Goal: Information Seeking & Learning: Learn about a topic

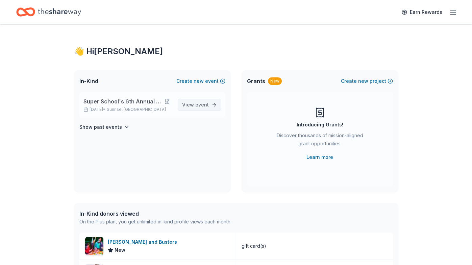
click at [205, 103] on span "event" at bounding box center [202, 105] width 14 height 6
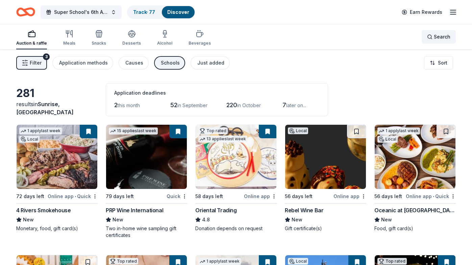
click at [438, 38] on span "Search" at bounding box center [441, 37] width 17 height 8
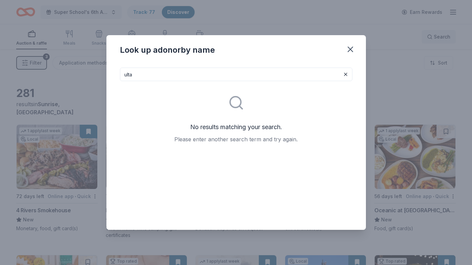
type input "ulta"
click at [349, 49] on icon "button" at bounding box center [350, 49] width 5 height 5
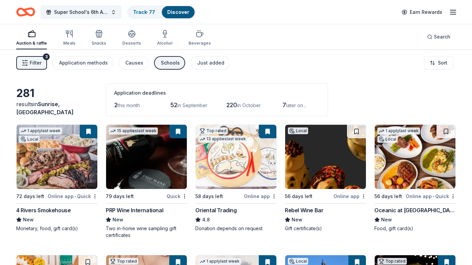
click at [178, 11] on link "Discover" at bounding box center [178, 12] width 22 height 6
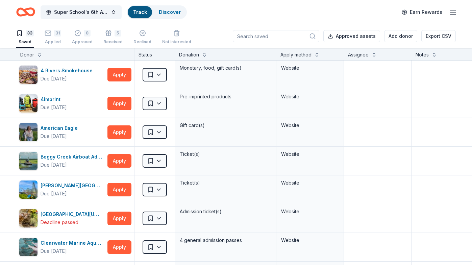
scroll to position [0, 0]
click at [262, 36] on input at bounding box center [276, 36] width 86 height 12
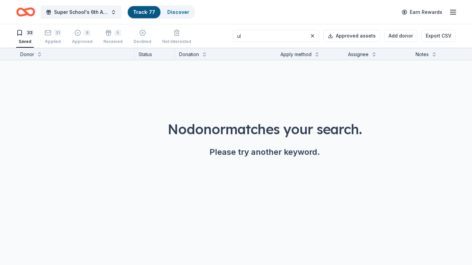
type input "u"
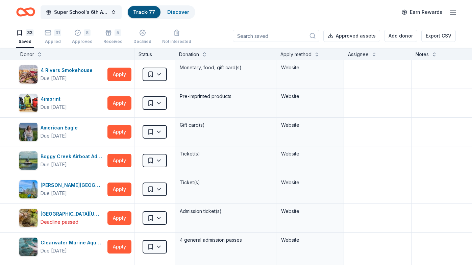
click at [21, 13] on icon "Home" at bounding box center [25, 12] width 19 height 16
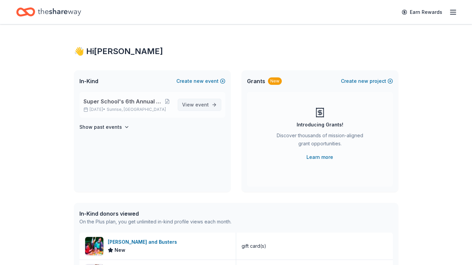
click at [182, 103] on link "View event" at bounding box center [200, 105] width 44 height 12
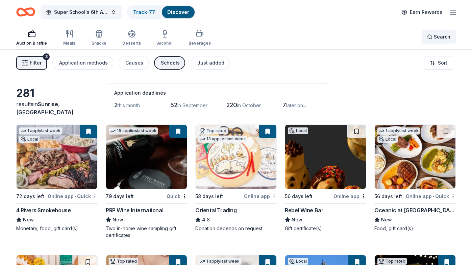
click at [433, 36] on div "Search" at bounding box center [438, 37] width 23 height 8
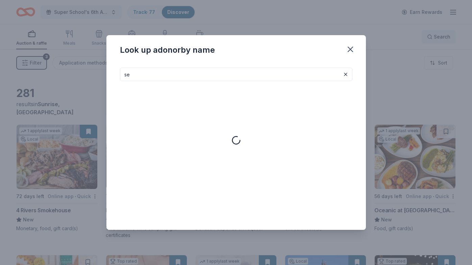
type input "s"
type input "u"
click at [395, 16] on div "Look up a donor by name" at bounding box center [236, 132] width 472 height 265
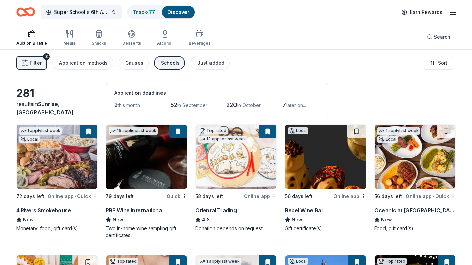
click at [30, 64] on span "Filter" at bounding box center [36, 63] width 12 height 8
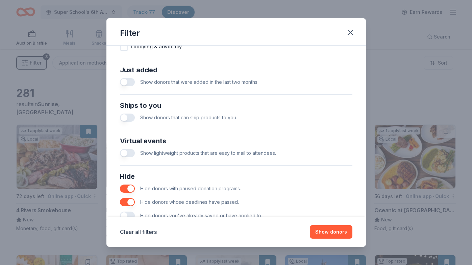
scroll to position [273, 0]
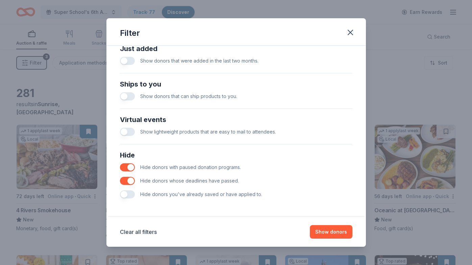
click at [371, 77] on div "Filter Causes Find donors that support causes like yours. Animals Art & Culture…" at bounding box center [236, 132] width 472 height 265
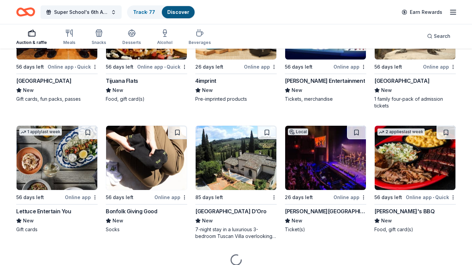
scroll to position [1687, 0]
